Goal: Navigation & Orientation: Go to known website

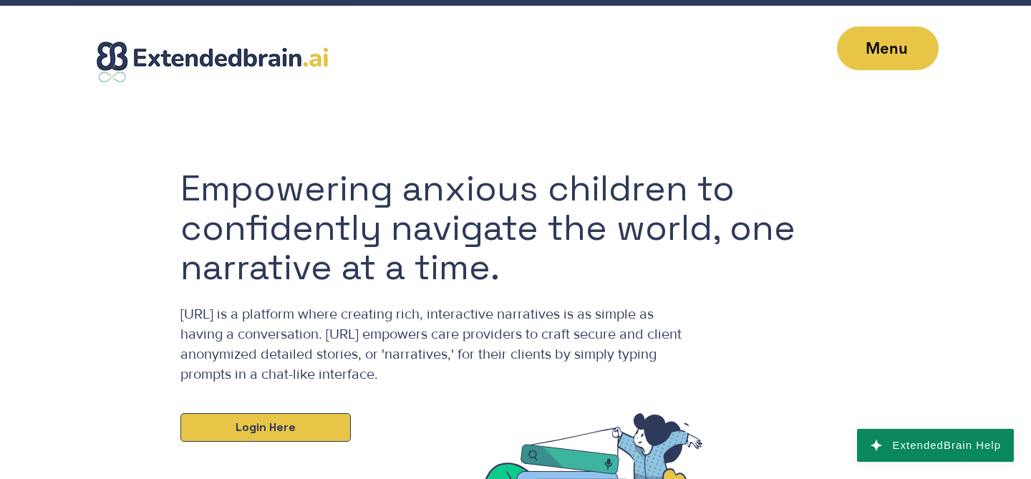
click at [313, 427] on link "Login Here" at bounding box center [265, 427] width 170 height 29
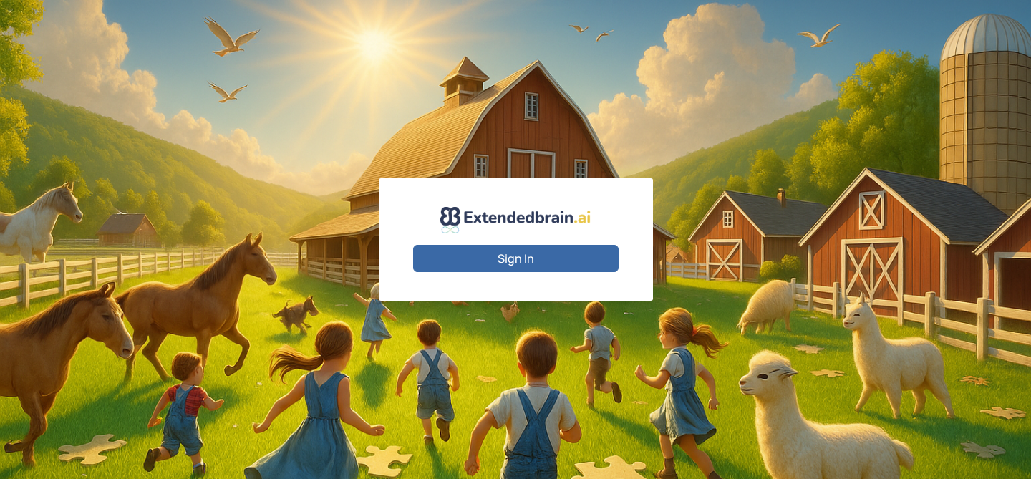
click at [543, 262] on button "Sign In" at bounding box center [515, 258] width 205 height 27
